Goal: Feedback & Contribution: Leave review/rating

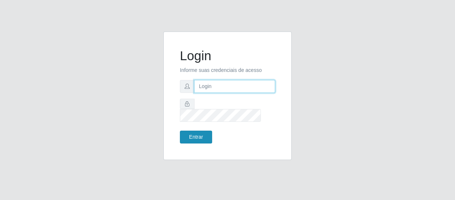
type input "[EMAIL_ADDRESS][DOMAIN_NAME]"
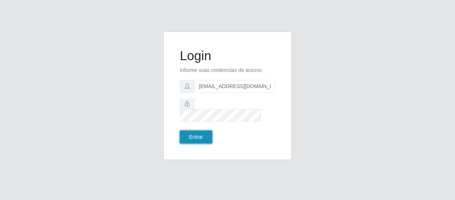
click at [195, 130] on button "Entrar" at bounding box center [196, 136] width 32 height 13
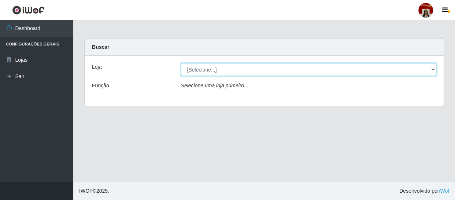
click at [210, 66] on select "[Selecione...] Mar Vermelho - Loja 04" at bounding box center [309, 69] width 256 height 13
select select "251"
click at [181, 63] on select "[Selecione...] Mar Vermelho - Loja 04" at bounding box center [309, 69] width 256 height 13
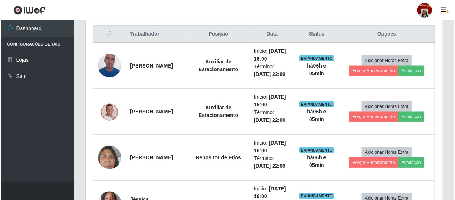
scroll to position [300, 0]
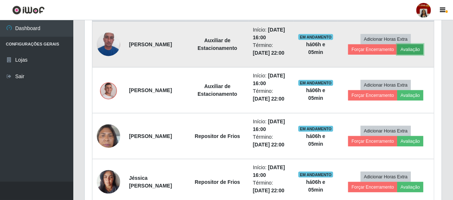
click at [413, 46] on button "Avaliação" at bounding box center [410, 49] width 26 height 10
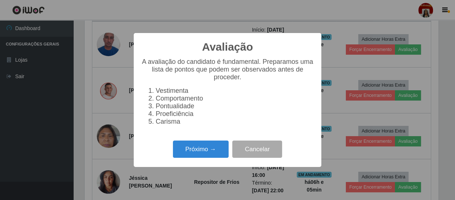
scroll to position [152, 354]
click at [204, 158] on button "Próximo →" at bounding box center [201, 148] width 56 height 17
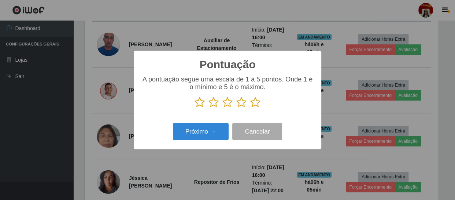
scroll to position [366240, 366038]
click at [256, 102] on icon at bounding box center [255, 102] width 10 height 11
click at [250, 108] on input "radio" at bounding box center [250, 108] width 0 height 0
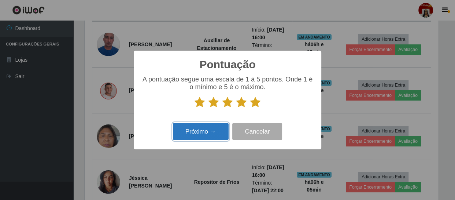
click at [201, 135] on button "Próximo →" at bounding box center [201, 131] width 56 height 17
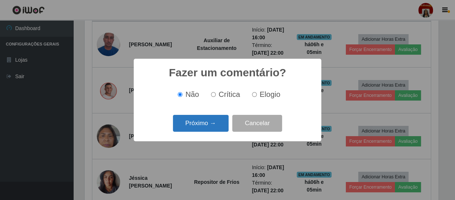
click at [200, 131] on button "Próximo →" at bounding box center [201, 123] width 56 height 17
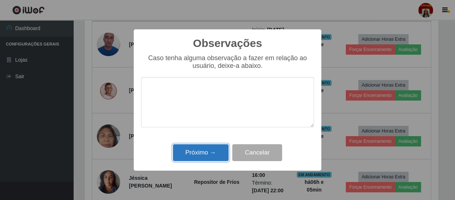
click at [196, 154] on button "Próximo →" at bounding box center [201, 152] width 56 height 17
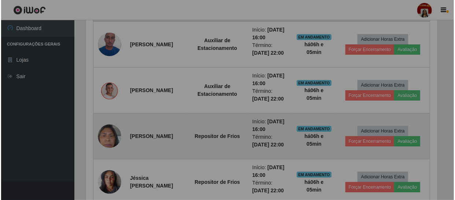
scroll to position [152, 357]
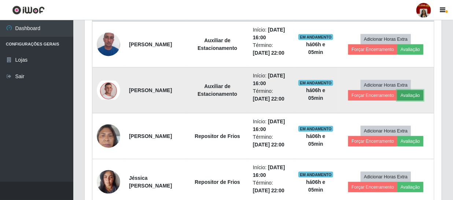
click at [420, 95] on button "Avaliação" at bounding box center [410, 95] width 26 height 10
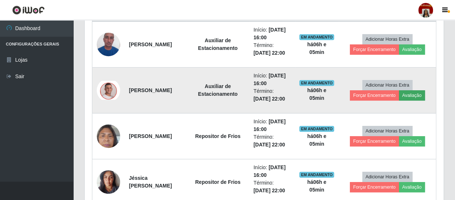
scroll to position [152, 354]
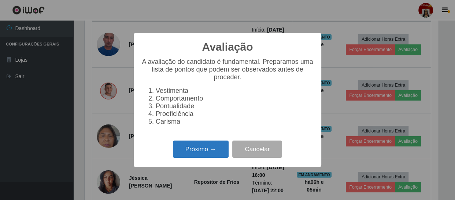
click at [203, 154] on button "Próximo →" at bounding box center [201, 148] width 56 height 17
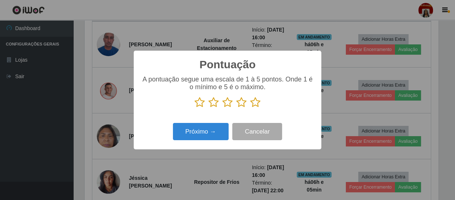
scroll to position [366240, 366038]
click at [256, 103] on icon at bounding box center [255, 102] width 10 height 11
click at [250, 108] on input "radio" at bounding box center [250, 108] width 0 height 0
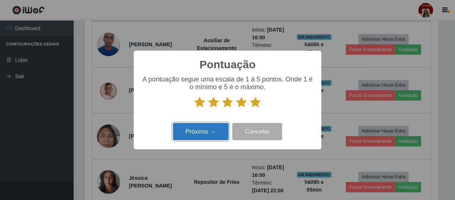
click at [202, 132] on button "Próximo →" at bounding box center [201, 131] width 56 height 17
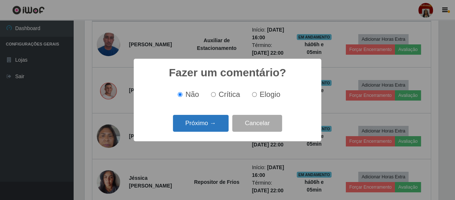
click at [204, 123] on button "Próximo →" at bounding box center [201, 123] width 56 height 17
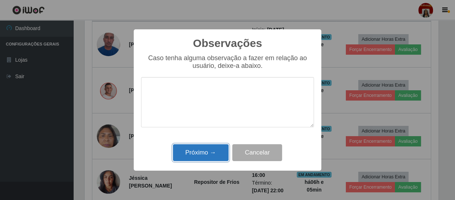
click at [200, 149] on button "Próximo →" at bounding box center [201, 152] width 56 height 17
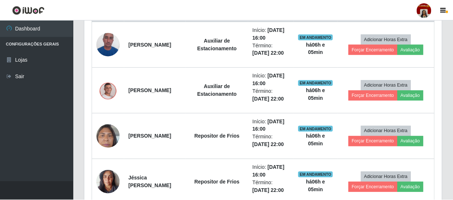
scroll to position [152, 357]
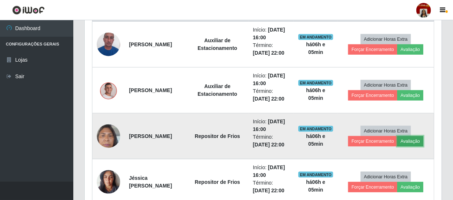
click at [415, 140] on button "Avaliação" at bounding box center [410, 141] width 26 height 10
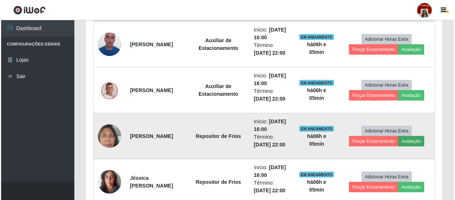
scroll to position [152, 354]
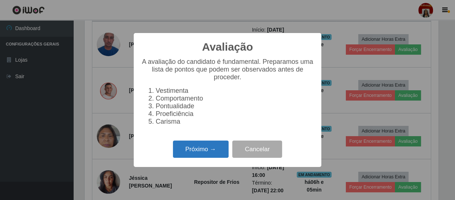
click at [195, 149] on button "Próximo →" at bounding box center [201, 148] width 56 height 17
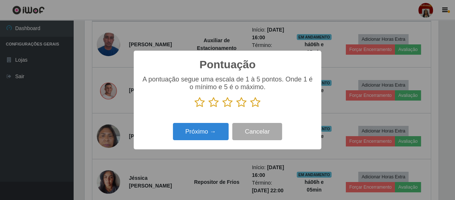
click at [255, 103] on icon at bounding box center [255, 102] width 10 height 11
click at [250, 108] on input "radio" at bounding box center [250, 108] width 0 height 0
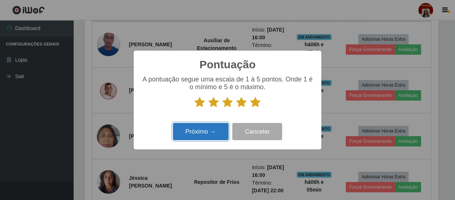
click at [201, 131] on button "Próximo →" at bounding box center [201, 131] width 56 height 17
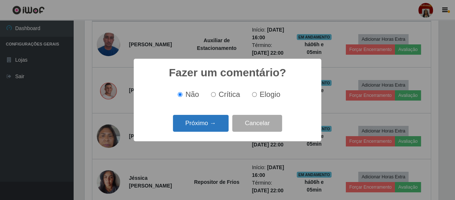
click at [189, 124] on button "Próximo →" at bounding box center [201, 123] width 56 height 17
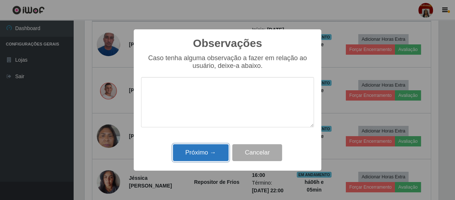
click at [191, 153] on button "Próximo →" at bounding box center [201, 152] width 56 height 17
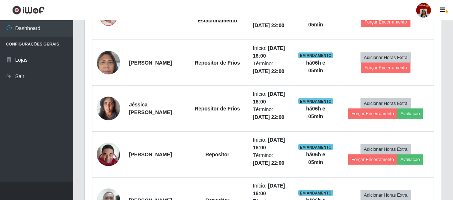
scroll to position [333, 0]
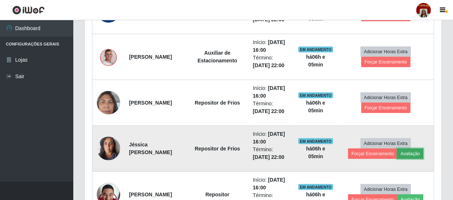
click at [415, 154] on button "Avaliação" at bounding box center [410, 153] width 26 height 10
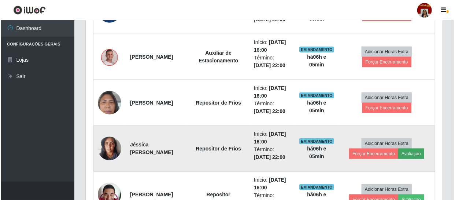
scroll to position [152, 354]
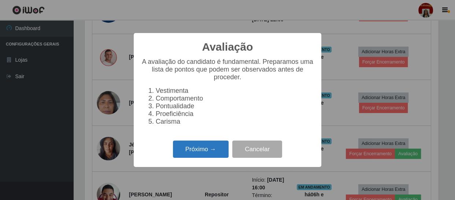
click at [194, 155] on button "Próximo →" at bounding box center [201, 148] width 56 height 17
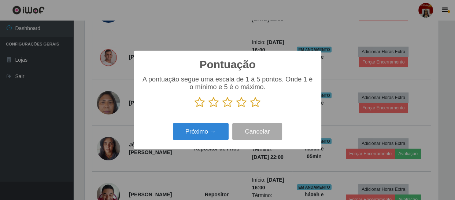
click at [256, 104] on icon at bounding box center [255, 102] width 10 height 11
click at [250, 108] on input "radio" at bounding box center [250, 108] width 0 height 0
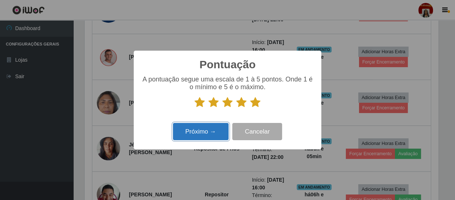
click at [208, 129] on button "Próximo →" at bounding box center [201, 131] width 56 height 17
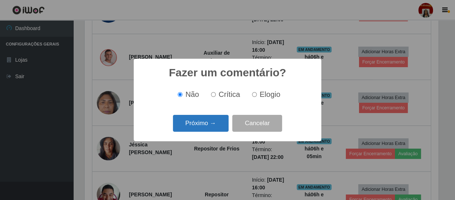
click at [198, 125] on button "Próximo →" at bounding box center [201, 123] width 56 height 17
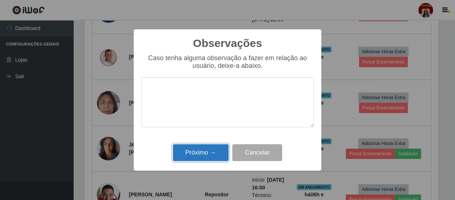
click at [208, 154] on button "Próximo →" at bounding box center [201, 152] width 56 height 17
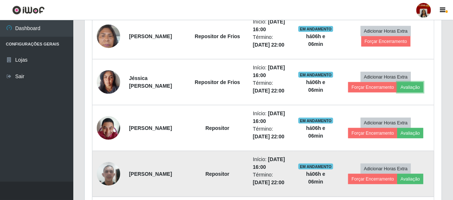
scroll to position [399, 0]
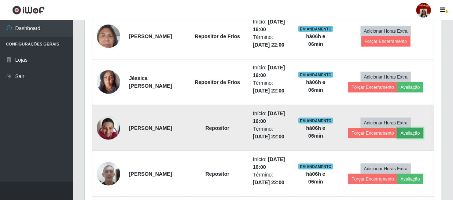
click at [416, 132] on button "Avaliação" at bounding box center [410, 133] width 26 height 10
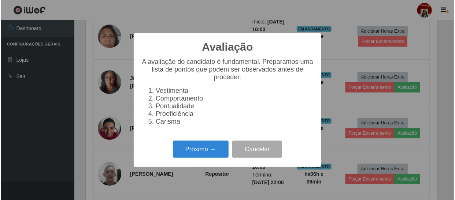
scroll to position [152, 354]
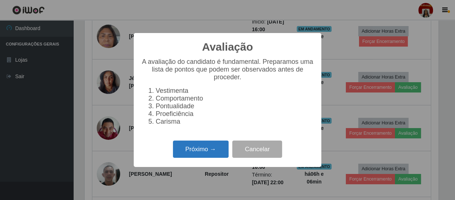
click at [202, 150] on button "Próximo →" at bounding box center [201, 148] width 56 height 17
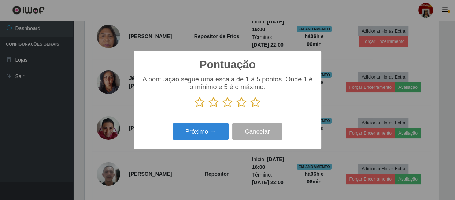
click at [254, 104] on icon at bounding box center [255, 102] width 10 height 11
click at [250, 108] on input "radio" at bounding box center [250, 108] width 0 height 0
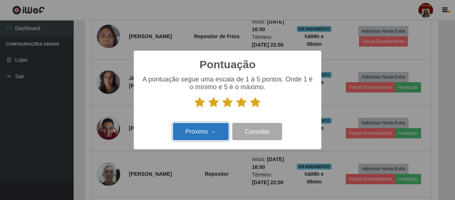
click at [198, 129] on button "Próximo →" at bounding box center [201, 131] width 56 height 17
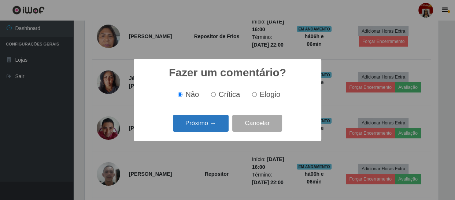
click at [191, 121] on button "Próximo →" at bounding box center [201, 123] width 56 height 17
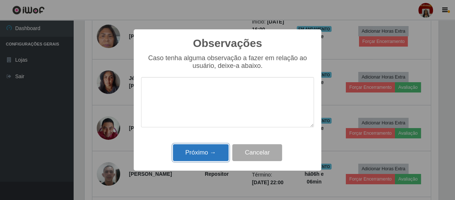
click at [194, 151] on button "Próximo →" at bounding box center [201, 152] width 56 height 17
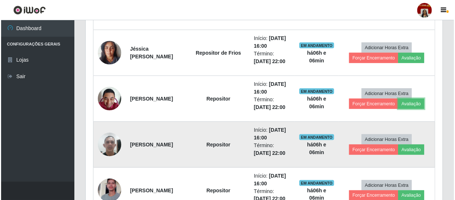
scroll to position [466, 0]
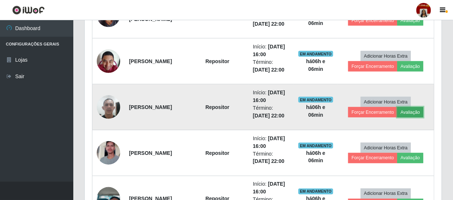
click at [413, 108] on button "Avaliação" at bounding box center [410, 112] width 26 height 10
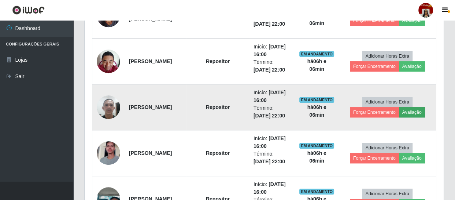
scroll to position [152, 354]
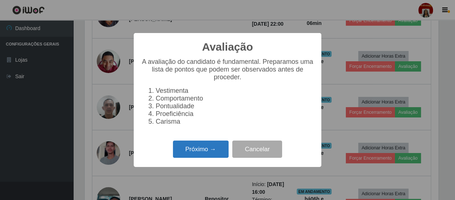
click at [201, 154] on button "Próximo →" at bounding box center [201, 148] width 56 height 17
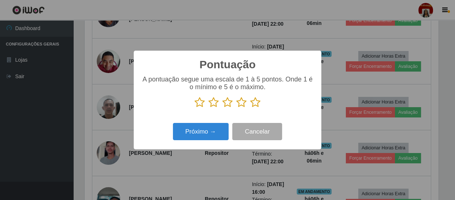
scroll to position [366240, 366038]
click at [255, 102] on icon at bounding box center [255, 102] width 10 height 11
click at [250, 108] on input "radio" at bounding box center [250, 108] width 0 height 0
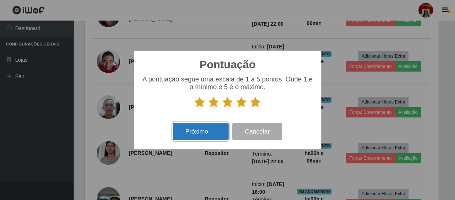
click at [200, 128] on button "Próximo →" at bounding box center [201, 131] width 56 height 17
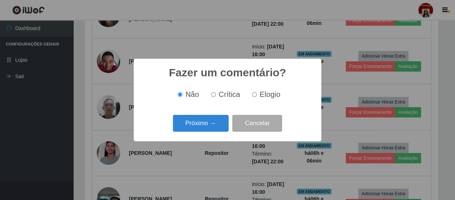
click at [200, 128] on button "Próximo →" at bounding box center [201, 123] width 56 height 17
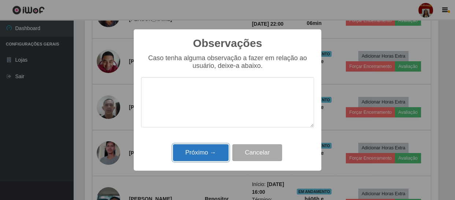
click at [197, 154] on button "Próximo →" at bounding box center [201, 152] width 56 height 17
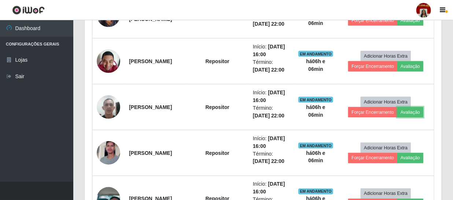
scroll to position [533, 0]
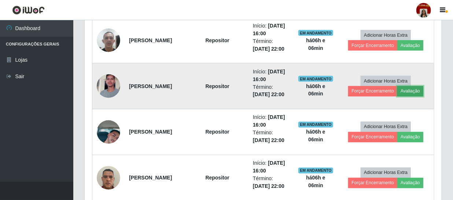
click at [414, 91] on button "Avaliação" at bounding box center [410, 91] width 26 height 10
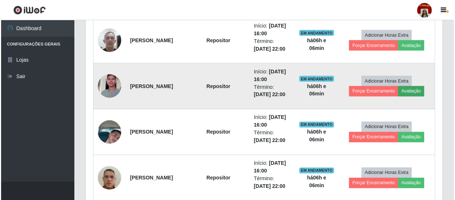
scroll to position [0, 0]
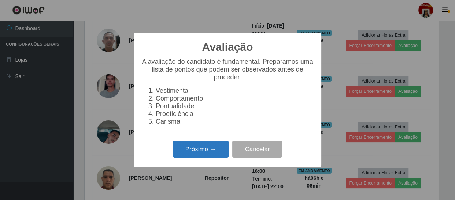
click at [195, 151] on button "Próximo →" at bounding box center [201, 148] width 56 height 17
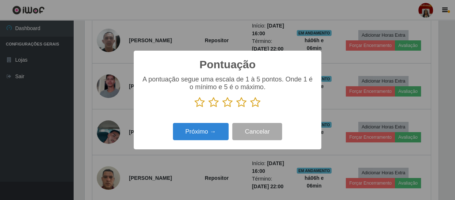
scroll to position [366240, 366038]
click at [253, 105] on icon at bounding box center [255, 102] width 10 height 11
click at [250, 108] on input "radio" at bounding box center [250, 108] width 0 height 0
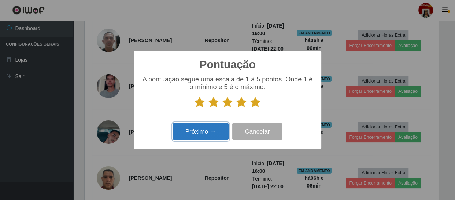
click at [205, 133] on button "Próximo →" at bounding box center [201, 131] width 56 height 17
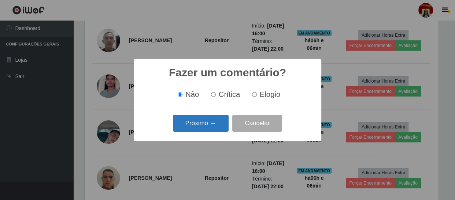
click at [207, 126] on button "Próximo →" at bounding box center [201, 123] width 56 height 17
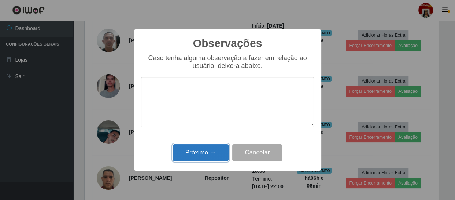
click at [205, 151] on button "Próximo →" at bounding box center [201, 152] width 56 height 17
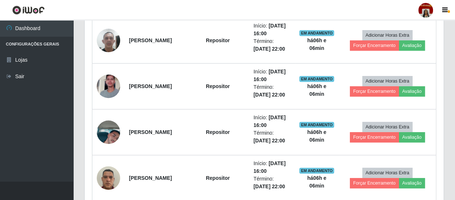
scroll to position [152, 357]
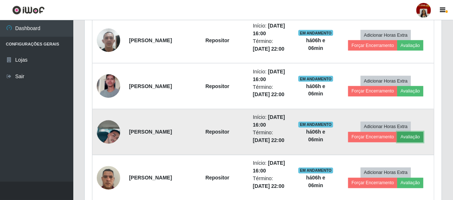
click at [414, 136] on button "Avaliação" at bounding box center [410, 137] width 26 height 10
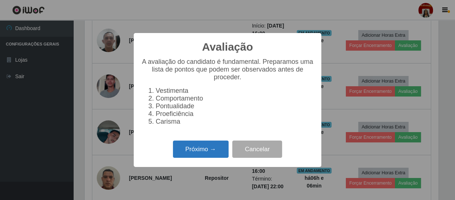
drag, startPoint x: 201, startPoint y: 158, endPoint x: 196, endPoint y: 153, distance: 6.7
click at [196, 153] on button "Próximo →" at bounding box center [201, 148] width 56 height 17
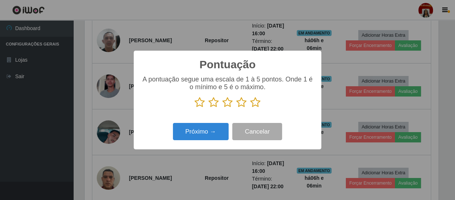
click at [253, 103] on icon at bounding box center [255, 102] width 10 height 11
click at [250, 108] on input "radio" at bounding box center [250, 108] width 0 height 0
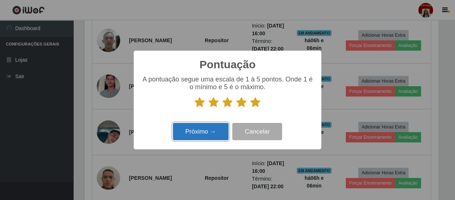
click at [194, 130] on button "Próximo →" at bounding box center [201, 131] width 56 height 17
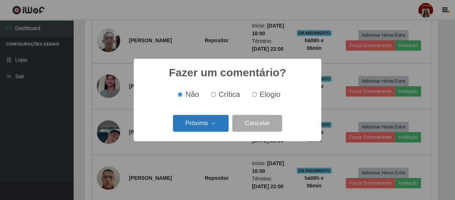
click at [192, 120] on button "Próximo →" at bounding box center [201, 123] width 56 height 17
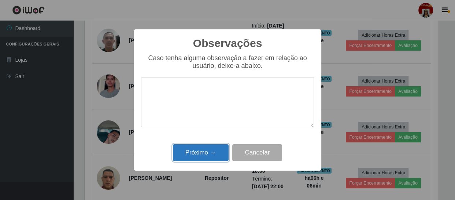
click at [210, 147] on button "Próximo →" at bounding box center [201, 152] width 56 height 17
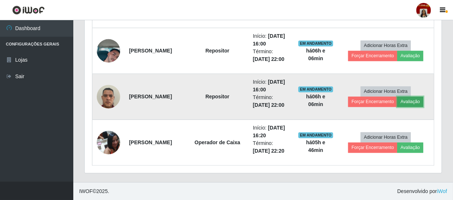
click at [418, 100] on button "Avaliação" at bounding box center [410, 102] width 26 height 10
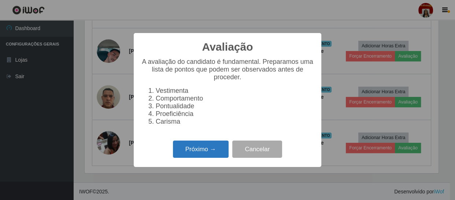
click at [185, 154] on button "Próximo →" at bounding box center [201, 148] width 56 height 17
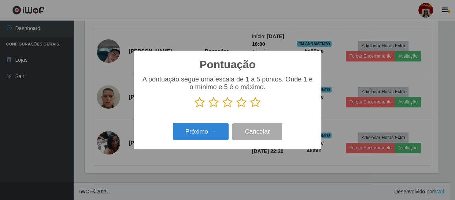
click at [253, 102] on icon at bounding box center [255, 102] width 10 height 11
click at [250, 108] on input "radio" at bounding box center [250, 108] width 0 height 0
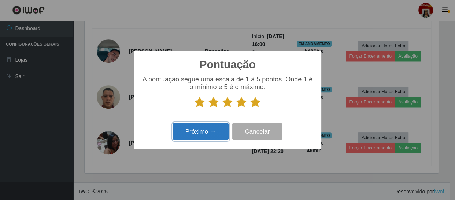
click at [199, 132] on button "Próximo →" at bounding box center [201, 131] width 56 height 17
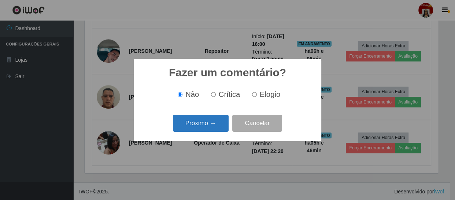
click at [198, 124] on button "Próximo →" at bounding box center [201, 123] width 56 height 17
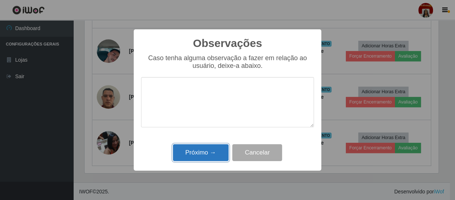
click at [211, 155] on button "Próximo →" at bounding box center [201, 152] width 56 height 17
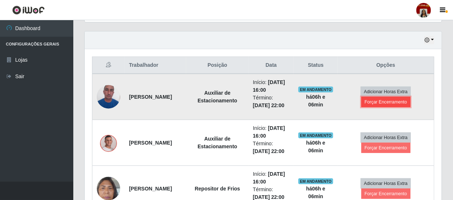
click at [385, 103] on button "Forçar Encerramento" at bounding box center [385, 102] width 49 height 10
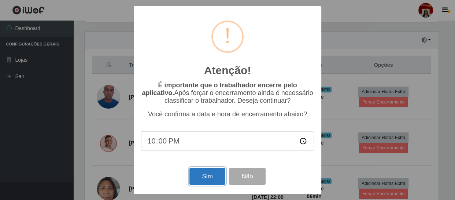
click at [205, 176] on button "Sim" at bounding box center [207, 175] width 36 height 17
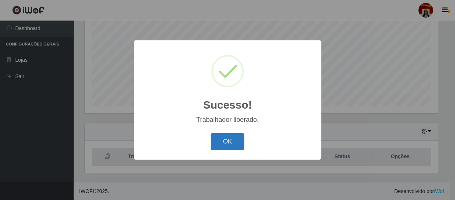
click at [223, 141] on button "OK" at bounding box center [228, 141] width 34 height 17
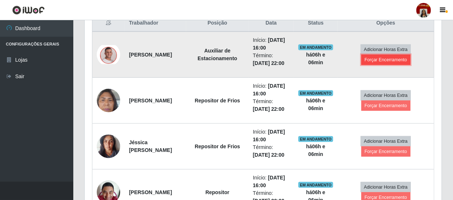
click at [381, 56] on button "Forçar Encerramento" at bounding box center [385, 60] width 49 height 10
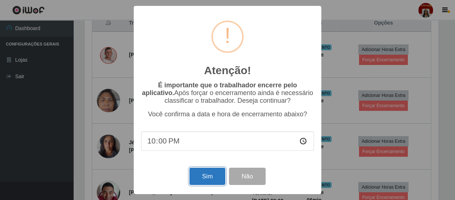
click at [201, 172] on button "Sim" at bounding box center [207, 175] width 36 height 17
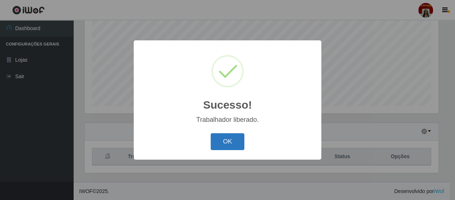
click at [225, 142] on button "OK" at bounding box center [228, 141] width 34 height 17
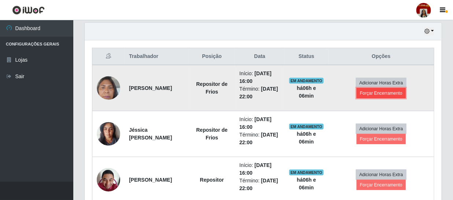
click at [384, 94] on button "Forçar Encerramento" at bounding box center [380, 93] width 49 height 10
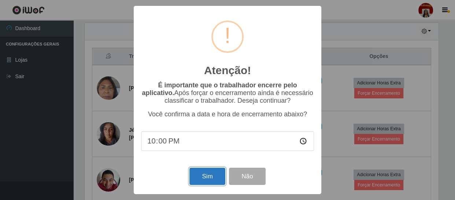
click at [199, 170] on button "Sim" at bounding box center [207, 175] width 36 height 17
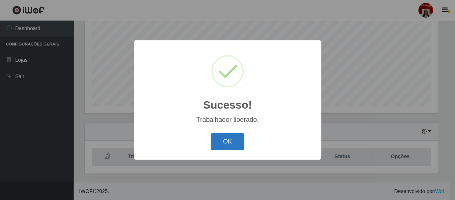
click at [231, 139] on button "OK" at bounding box center [228, 141] width 34 height 17
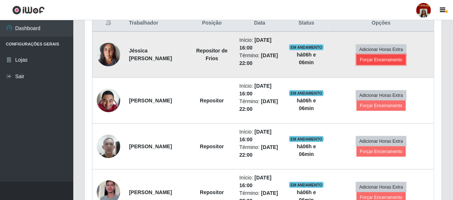
click at [381, 61] on button "Forçar Encerramento" at bounding box center [380, 60] width 49 height 10
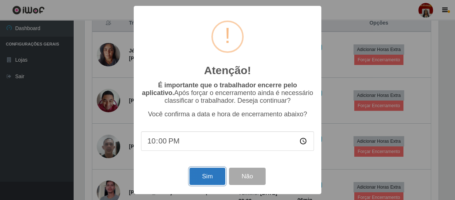
click at [208, 172] on button "Sim" at bounding box center [207, 175] width 36 height 17
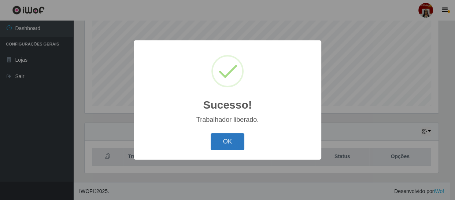
click at [228, 138] on button "OK" at bounding box center [228, 141] width 34 height 17
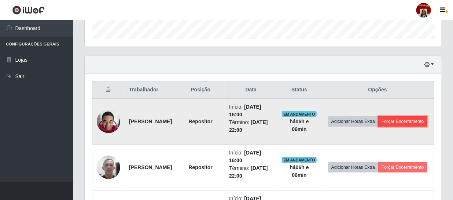
click at [384, 126] on button "Forçar Encerramento" at bounding box center [402, 121] width 49 height 10
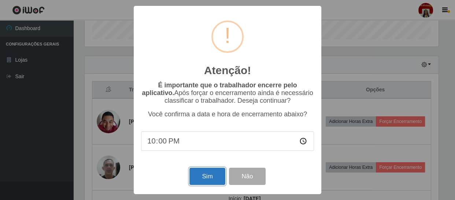
click at [202, 169] on button "Sim" at bounding box center [207, 175] width 36 height 17
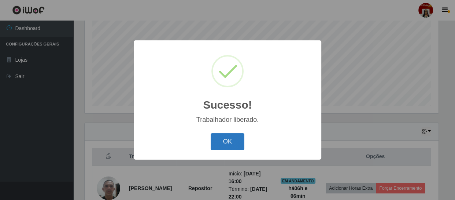
click at [229, 141] on button "OK" at bounding box center [228, 141] width 34 height 17
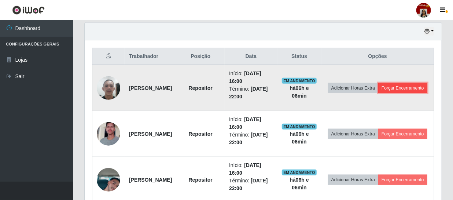
click at [380, 93] on button "Forçar Encerramento" at bounding box center [402, 88] width 49 height 10
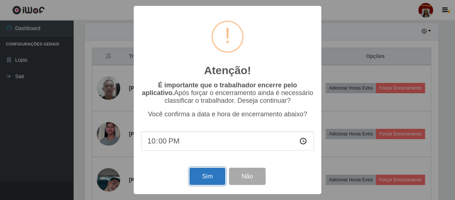
click at [203, 182] on button "Sim" at bounding box center [207, 175] width 36 height 17
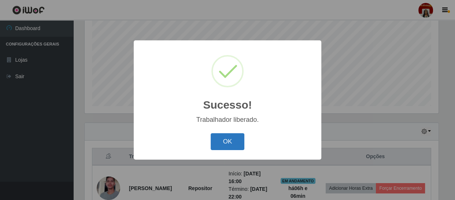
click at [223, 138] on button "OK" at bounding box center [228, 141] width 34 height 17
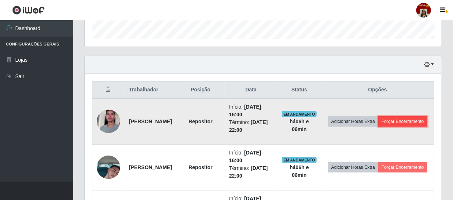
click at [379, 126] on button "Forçar Encerramento" at bounding box center [402, 121] width 49 height 10
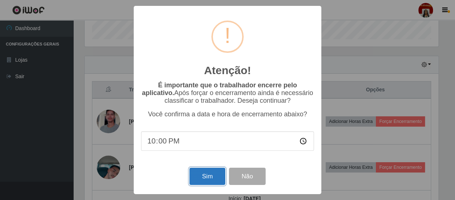
click at [211, 175] on button "Sim" at bounding box center [207, 175] width 36 height 17
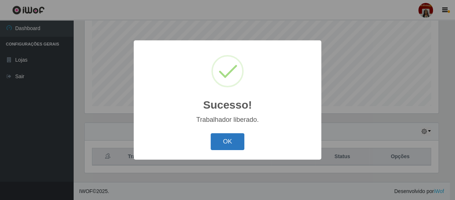
click at [220, 137] on button "OK" at bounding box center [228, 141] width 34 height 17
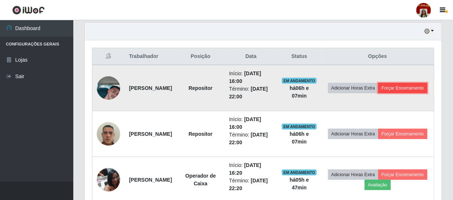
click at [387, 93] on button "Forçar Encerramento" at bounding box center [402, 88] width 49 height 10
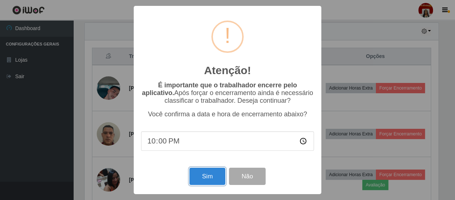
click at [207, 176] on button "Sim" at bounding box center [207, 175] width 36 height 17
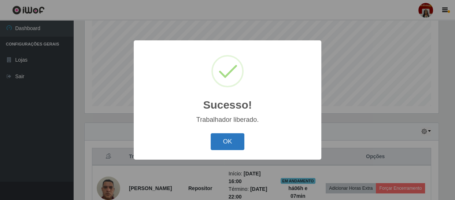
click at [232, 137] on button "OK" at bounding box center [228, 141] width 34 height 17
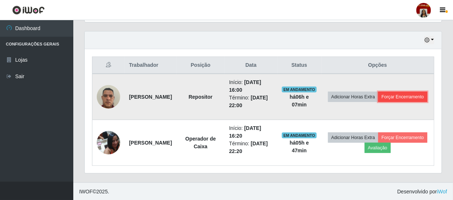
click at [384, 102] on button "Forçar Encerramento" at bounding box center [402, 97] width 49 height 10
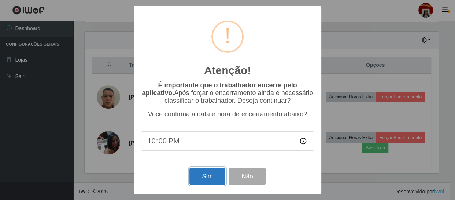
click at [208, 181] on button "Sim" at bounding box center [207, 175] width 36 height 17
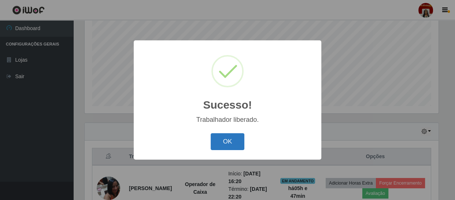
click at [225, 137] on button "OK" at bounding box center [228, 141] width 34 height 17
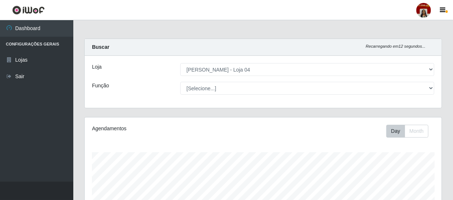
click at [424, 11] on div at bounding box center [423, 10] width 15 height 15
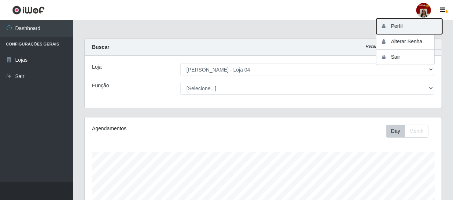
click at [404, 25] on button "Perfil" at bounding box center [409, 26] width 66 height 15
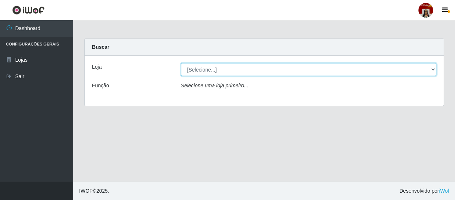
drag, startPoint x: 206, startPoint y: 66, endPoint x: 202, endPoint y: 75, distance: 10.2
click at [205, 66] on select "[Selecione...] Mar Vermelho - Loja 04" at bounding box center [309, 69] width 256 height 13
select select "251"
click at [181, 63] on select "[Selecione...] Mar Vermelho - Loja 04" at bounding box center [309, 69] width 256 height 13
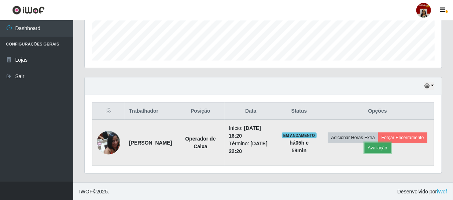
click at [391, 145] on button "Avaliação" at bounding box center [378, 148] width 26 height 10
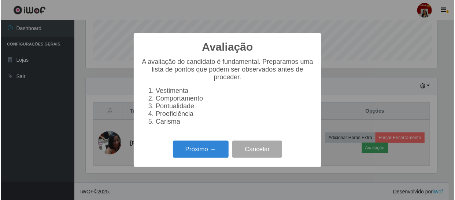
scroll to position [152, 354]
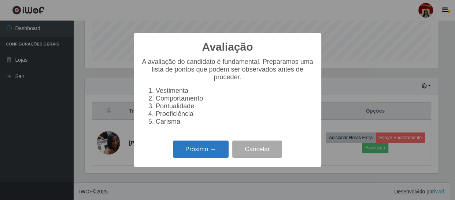
click at [213, 156] on button "Próximo →" at bounding box center [201, 148] width 56 height 17
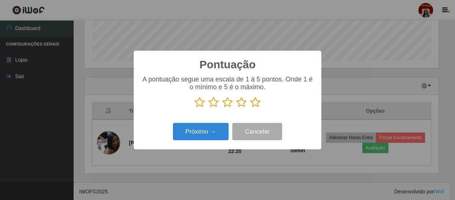
scroll to position [366240, 366038]
click at [253, 103] on icon at bounding box center [255, 102] width 10 height 11
click at [250, 108] on input "radio" at bounding box center [250, 108] width 0 height 0
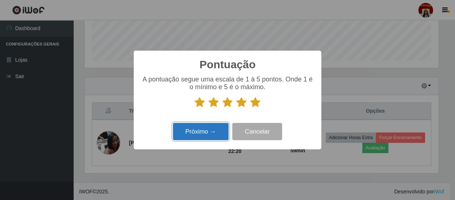
click at [215, 132] on button "Próximo →" at bounding box center [201, 131] width 56 height 17
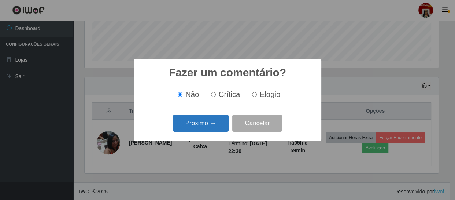
click at [215, 124] on button "Próximo →" at bounding box center [201, 123] width 56 height 17
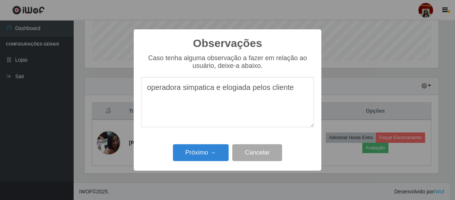
type textarea "operadora simpatica e elogiada pelos clientes"
drag, startPoint x: 298, startPoint y: 91, endPoint x: 143, endPoint y: 88, distance: 154.3
click at [143, 88] on textarea "operadora simpatica e elogiada pelos clientes" at bounding box center [227, 102] width 173 height 50
type textarea "e"
drag, startPoint x: 209, startPoint y: 89, endPoint x: 200, endPoint y: 98, distance: 13.0
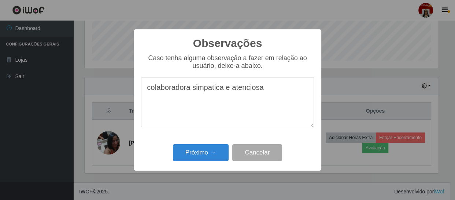
click at [200, 98] on textarea "colaboradora simpatica e atenciosa" at bounding box center [227, 102] width 173 height 50
type textarea "colaboradora simpatica e atenciosa"
click at [215, 153] on button "Próximo →" at bounding box center [201, 152] width 56 height 17
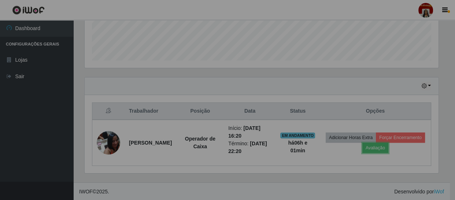
scroll to position [152, 357]
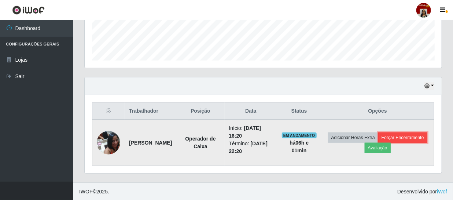
click at [378, 143] on button "Forçar Encerramento" at bounding box center [402, 137] width 49 height 10
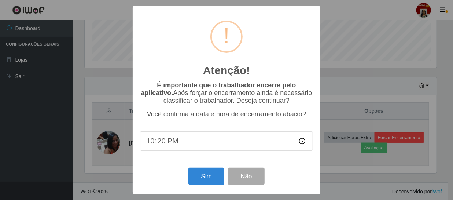
scroll to position [152, 354]
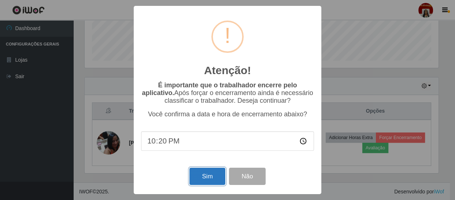
click at [215, 179] on button "Sim" at bounding box center [207, 175] width 36 height 17
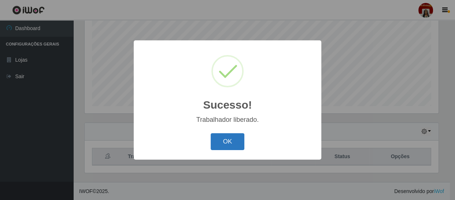
click at [223, 140] on button "OK" at bounding box center [228, 141] width 34 height 17
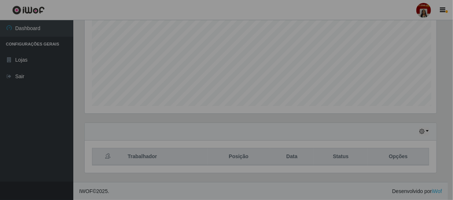
scroll to position [152, 357]
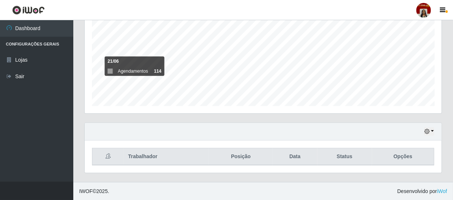
click at [302, 155] on th "Data" at bounding box center [295, 156] width 45 height 17
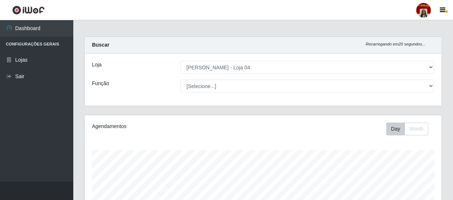
scroll to position [0, 0]
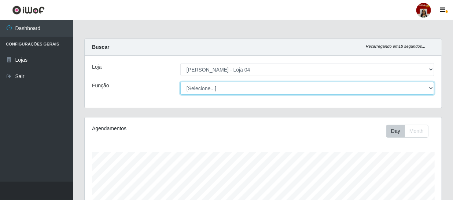
click at [431, 87] on select "[Selecione...] ASG ASG + ASG ++ Auxiliar de Depósito Auxiliar de Depósito + Aux…" at bounding box center [307, 88] width 254 height 13
select select "22"
click at [180, 82] on select "[Selecione...] ASG ASG + ASG ++ Auxiliar de Depósito Auxiliar de Depósito + Aux…" at bounding box center [307, 88] width 254 height 13
